Goal: Find specific page/section: Find specific page/section

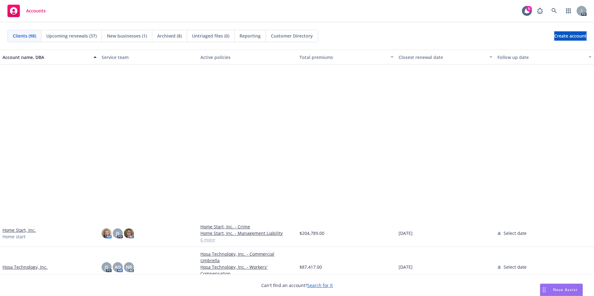
scroll to position [776, 0]
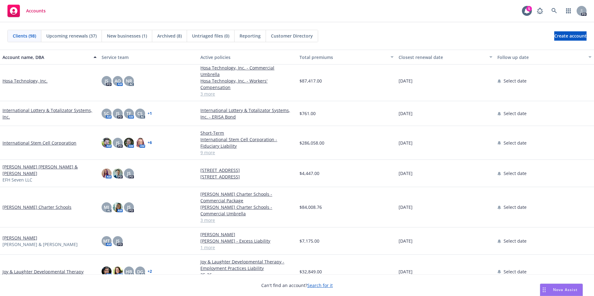
click at [43, 140] on link "International Stem Cell Corporation" at bounding box center [39, 143] width 74 height 7
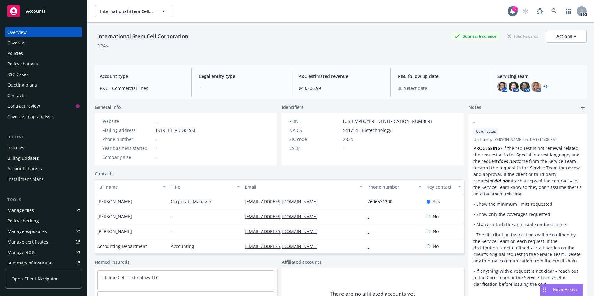
click at [18, 53] on div "Policies" at bounding box center [15, 53] width 16 height 10
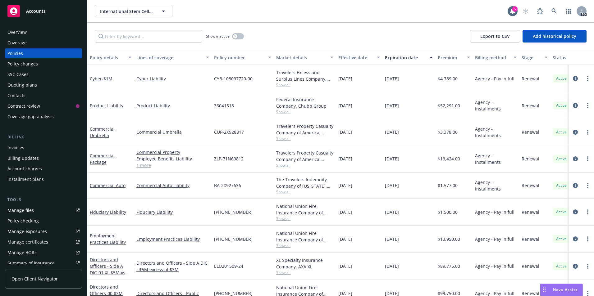
scroll to position [68, 0]
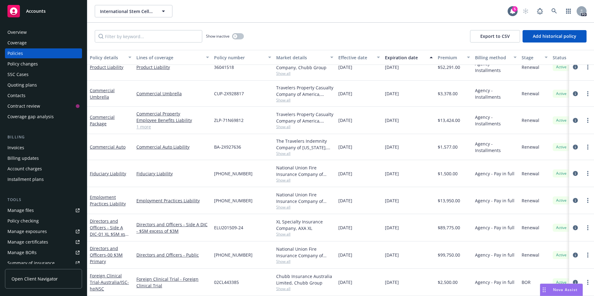
click at [42, 11] on span "Accounts" at bounding box center [36, 11] width 20 height 5
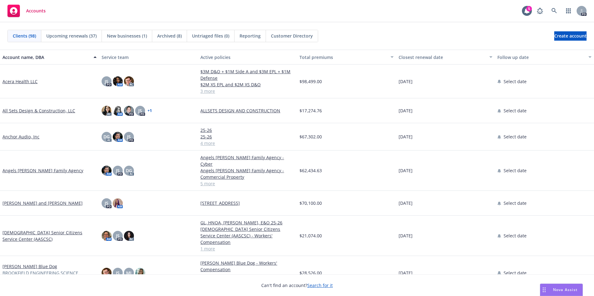
click at [427, 59] on div "Closest renewal date" at bounding box center [441, 57] width 87 height 7
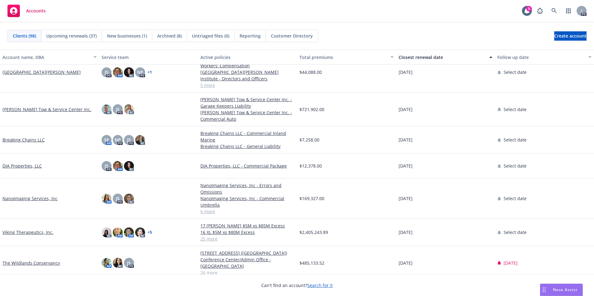
scroll to position [124, 0]
